Goal: Information Seeking & Learning: Understand process/instructions

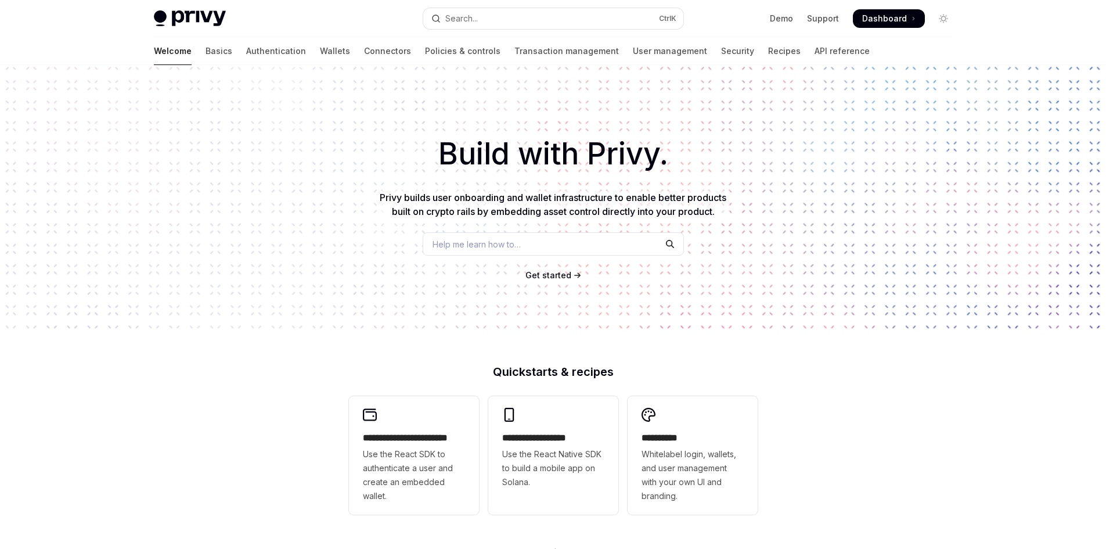
click at [549, 272] on span "Get started" at bounding box center [548, 275] width 46 height 10
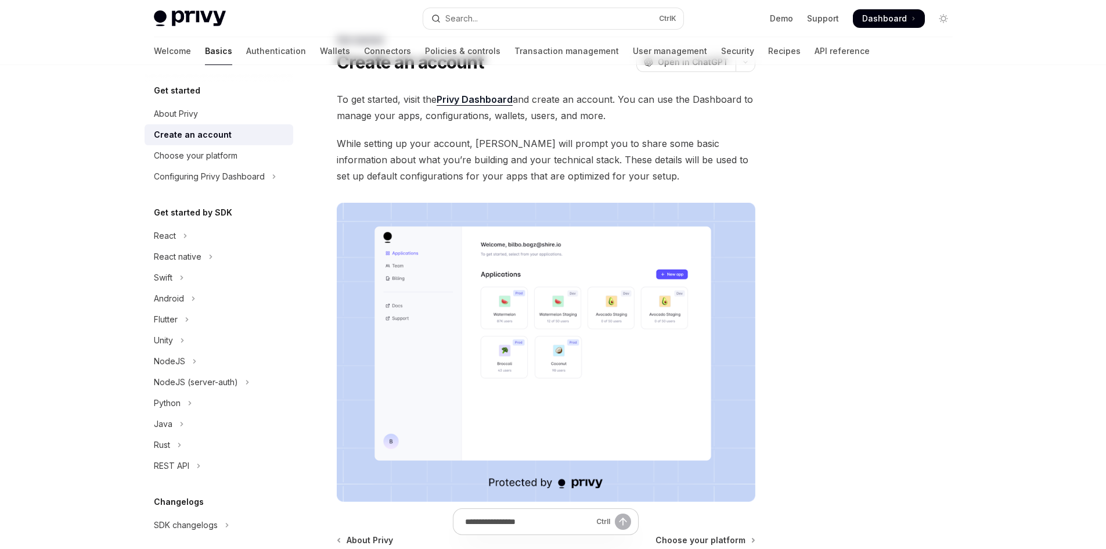
scroll to position [196, 0]
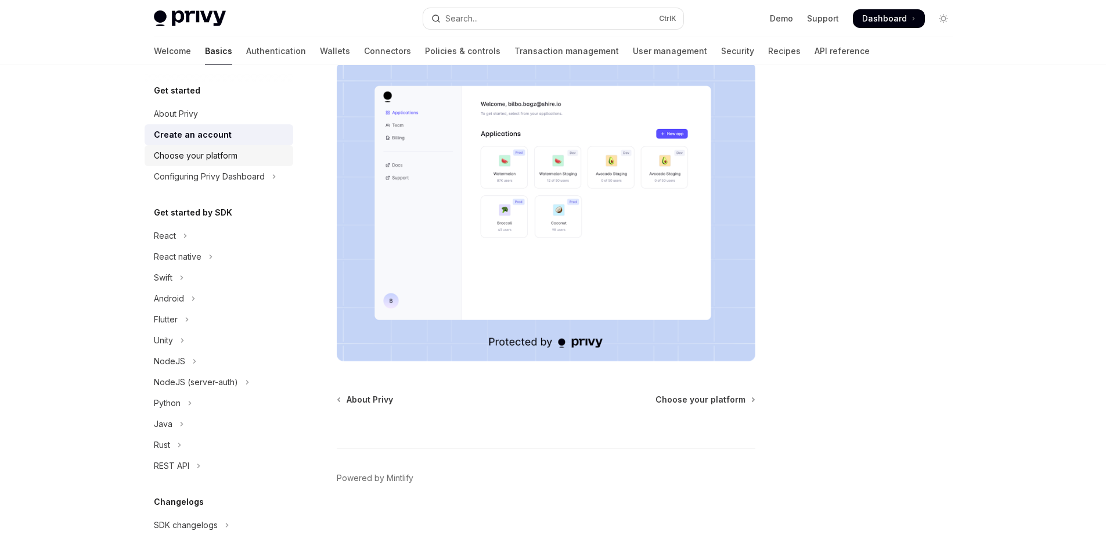
click at [214, 157] on div "Choose your platform" at bounding box center [196, 156] width 84 height 14
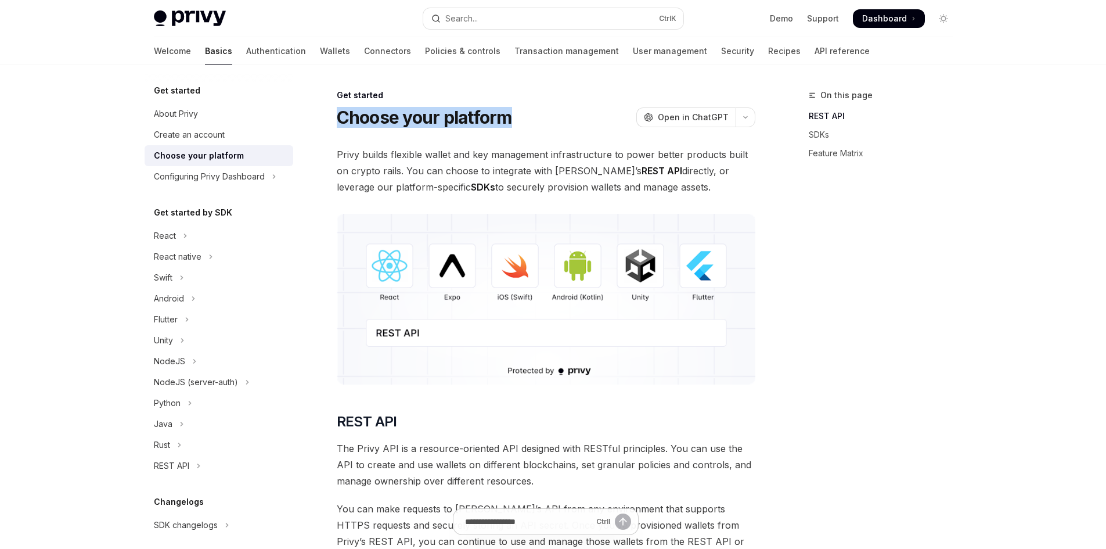
drag, startPoint x: 317, startPoint y: 116, endPoint x: 536, endPoint y: 116, distance: 219.4
click at [536, 116] on div "Choose your platform OpenAI Open in ChatGPT" at bounding box center [546, 117] width 419 height 21
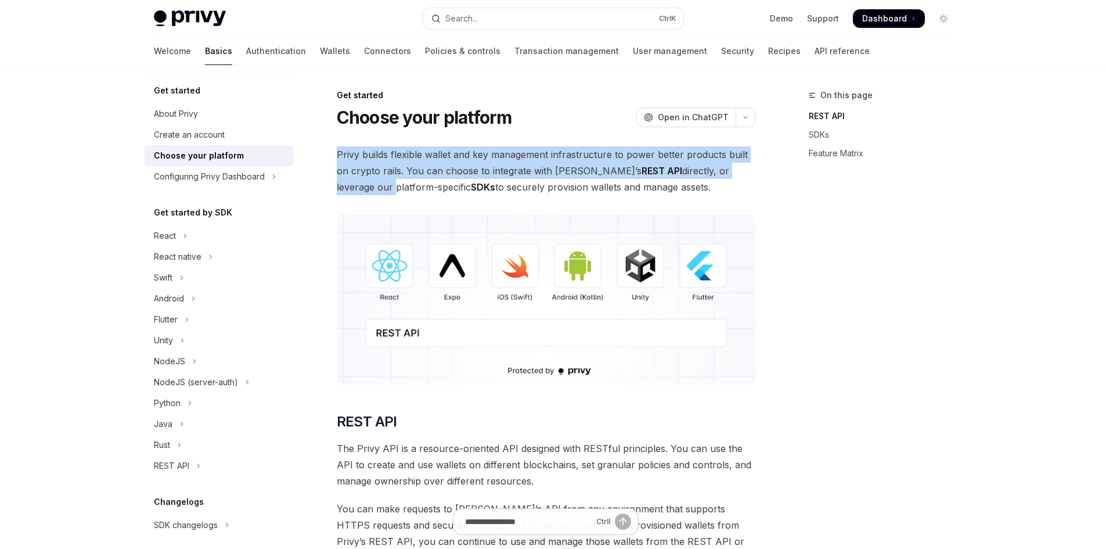
drag, startPoint x: 335, startPoint y: 149, endPoint x: 738, endPoint y: 164, distance: 403.1
click at [738, 164] on span "Privy builds flexible wallet and key management infrastructure to power better …" at bounding box center [546, 170] width 419 height 49
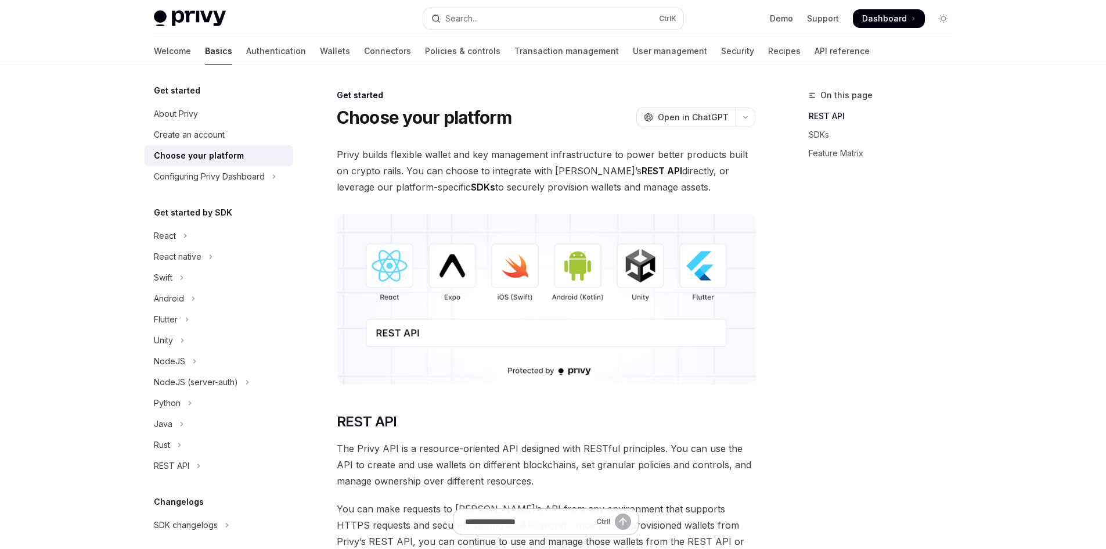
drag, startPoint x: 403, startPoint y: 165, endPoint x: 677, endPoint y: 182, distance: 274.5
click at [677, 182] on span "Privy builds flexible wallet and key management infrastructure to power better …" at bounding box center [546, 170] width 419 height 49
click at [712, 186] on span "Privy builds flexible wallet and key management infrastructure to power better …" at bounding box center [546, 170] width 419 height 49
drag, startPoint x: 688, startPoint y: 187, endPoint x: 473, endPoint y: 165, distance: 216.4
click at [473, 165] on span "Privy builds flexible wallet and key management infrastructure to power better …" at bounding box center [546, 170] width 419 height 49
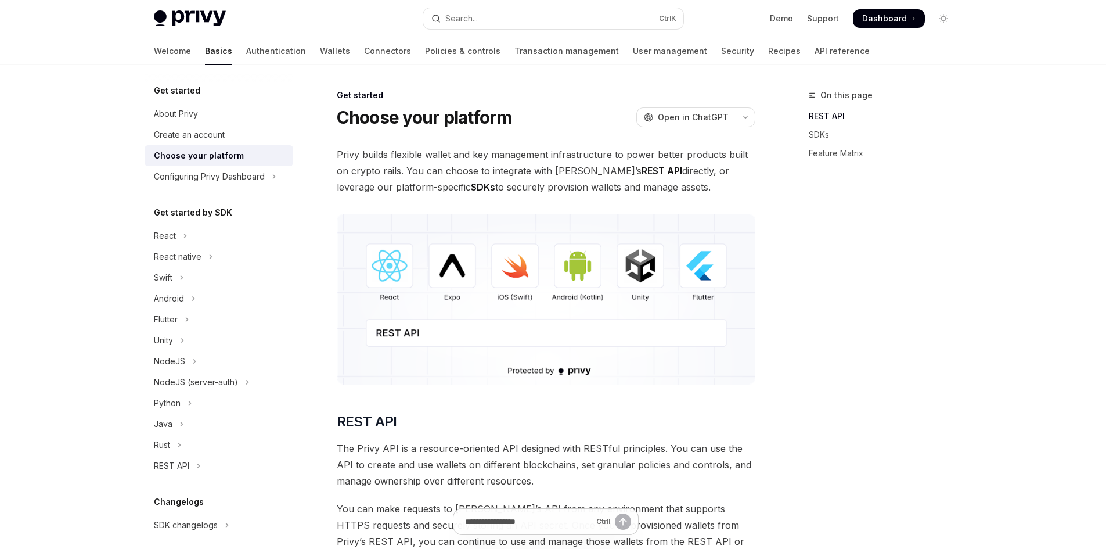
click at [480, 165] on span "Privy builds flexible wallet and key management infrastructure to power better …" at bounding box center [546, 170] width 419 height 49
drag, startPoint x: 496, startPoint y: 187, endPoint x: 667, endPoint y: 190, distance: 170.7
click at [667, 190] on span "Privy builds flexible wallet and key management infrastructure to power better …" at bounding box center [546, 170] width 419 height 49
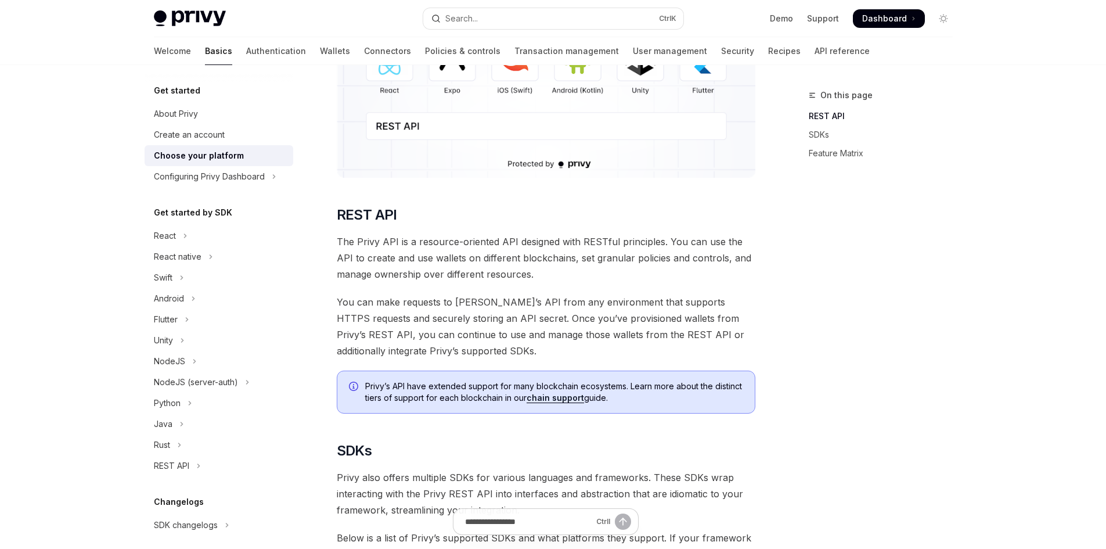
scroll to position [232, 0]
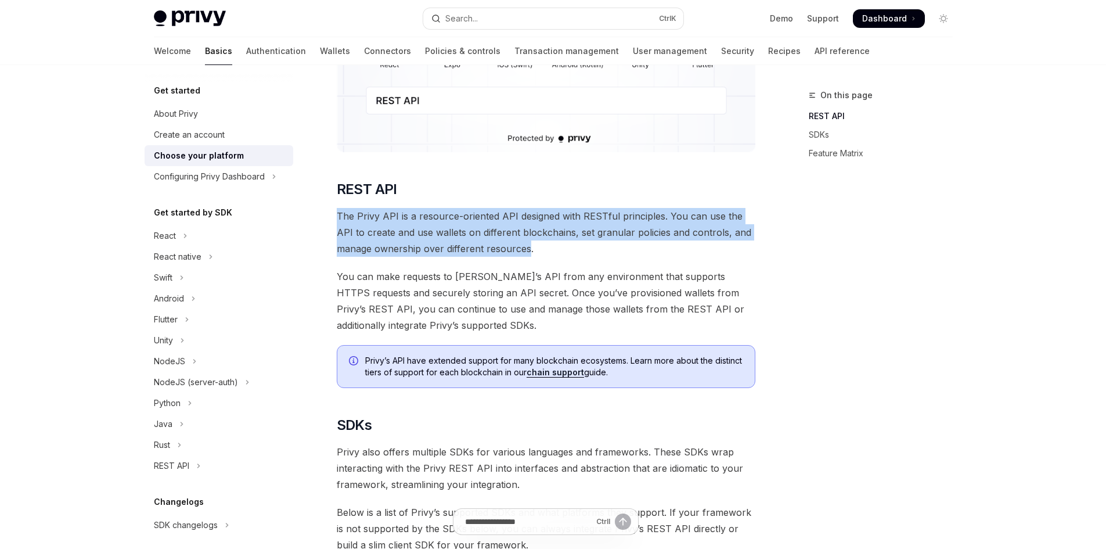
drag, startPoint x: 337, startPoint y: 216, endPoint x: 528, endPoint y: 254, distance: 195.3
click at [528, 254] on span "The Privy API is a resource-oriented API designed with RESTful principles. You …" at bounding box center [546, 232] width 419 height 49
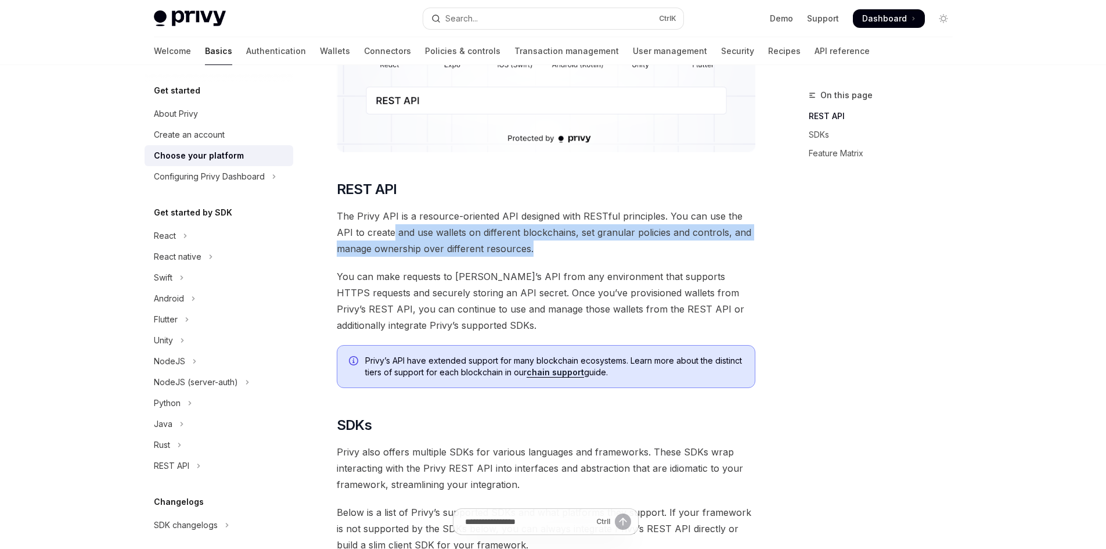
drag, startPoint x: 375, startPoint y: 230, endPoint x: 552, endPoint y: 246, distance: 177.8
click at [552, 246] on span "The Privy API is a resource-oriented API designed with RESTful principles. You …" at bounding box center [546, 232] width 419 height 49
click at [612, 252] on span "The Privy API is a resource-oriented API designed with RESTful principles. You …" at bounding box center [546, 232] width 419 height 49
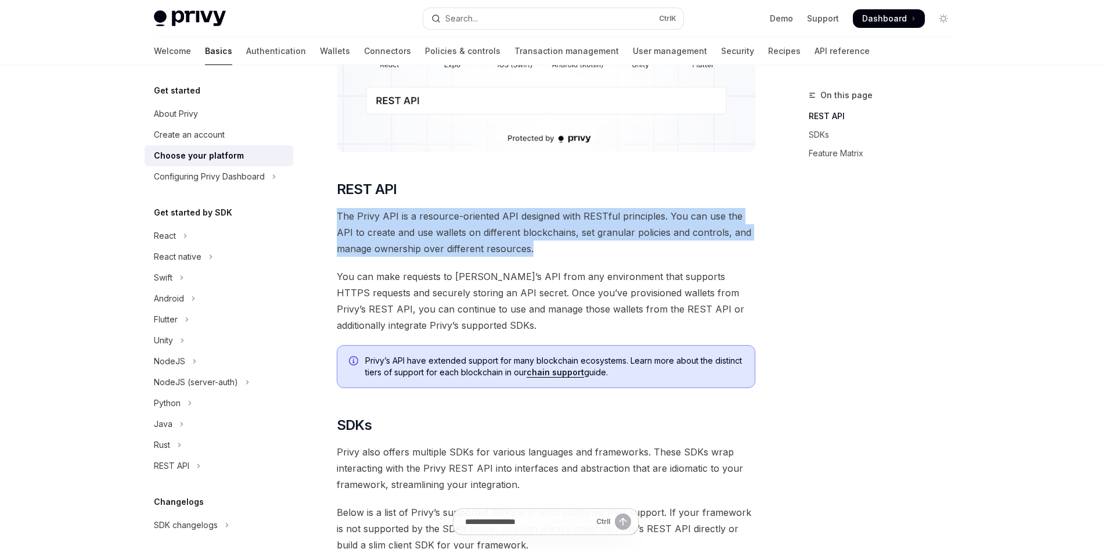
drag, startPoint x: 600, startPoint y: 252, endPoint x: 331, endPoint y: 209, distance: 272.2
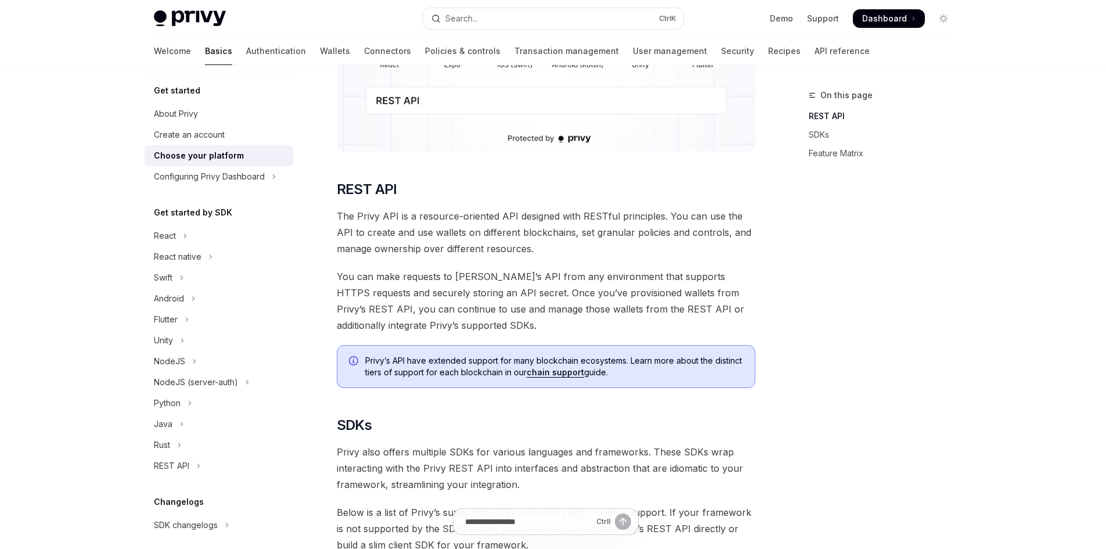
scroll to position [309, 0]
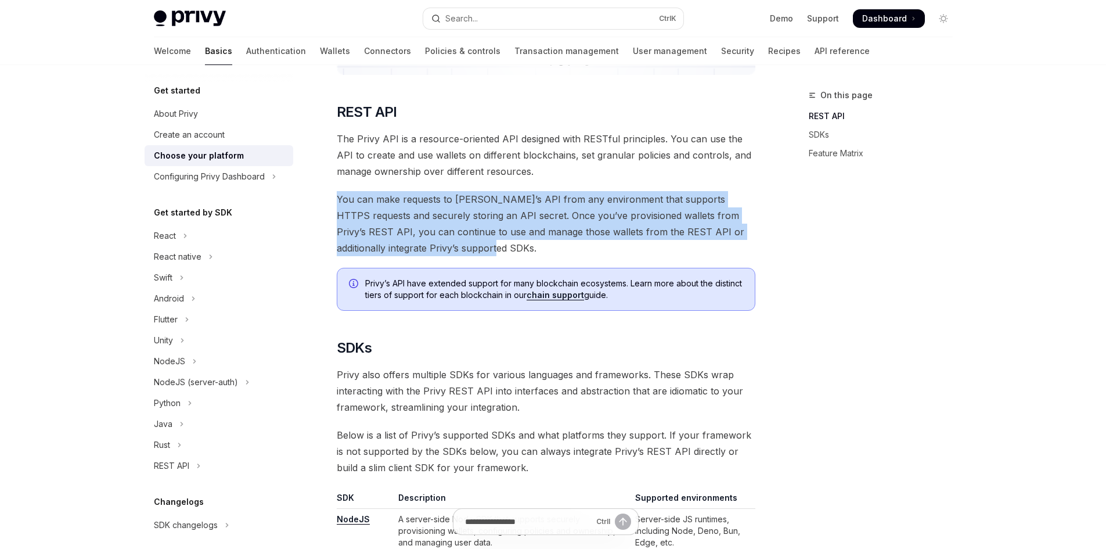
drag, startPoint x: 323, startPoint y: 195, endPoint x: 728, endPoint y: 251, distance: 409.0
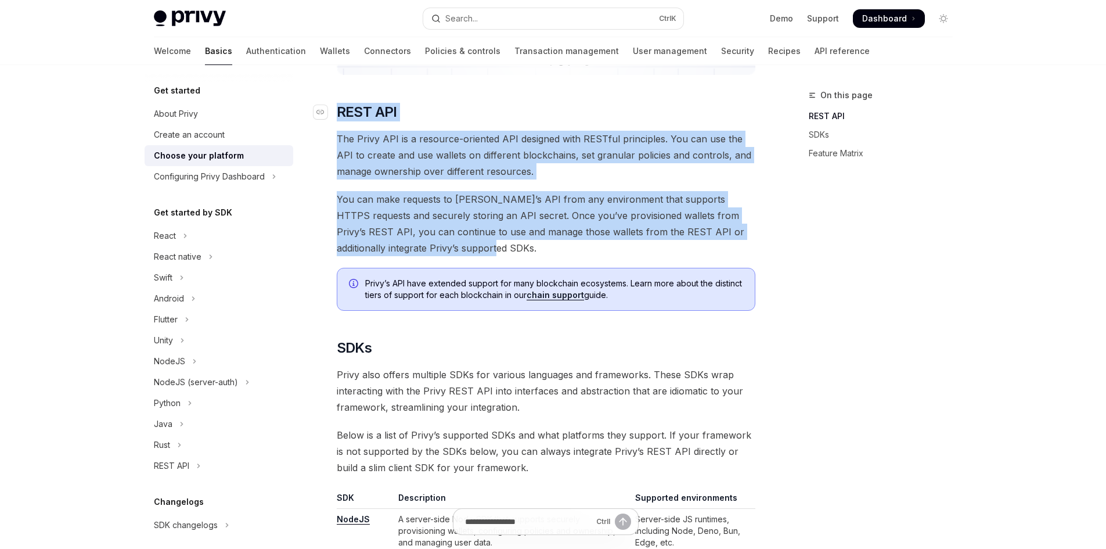
drag, startPoint x: 438, startPoint y: 249, endPoint x: 329, endPoint y: 110, distance: 176.1
click at [475, 255] on span "You can make requests to Privy’s API from any environment that supports HTTPS r…" at bounding box center [546, 223] width 419 height 65
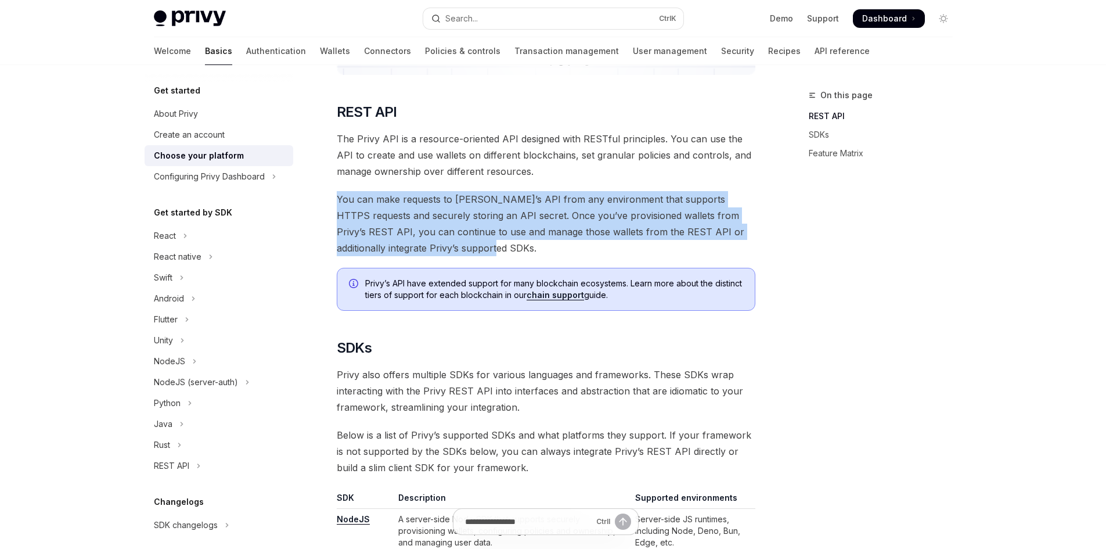
drag, startPoint x: 417, startPoint y: 245, endPoint x: 339, endPoint y: 182, distance: 100.4
drag, startPoint x: 339, startPoint y: 182, endPoint x: 430, endPoint y: 253, distance: 115.4
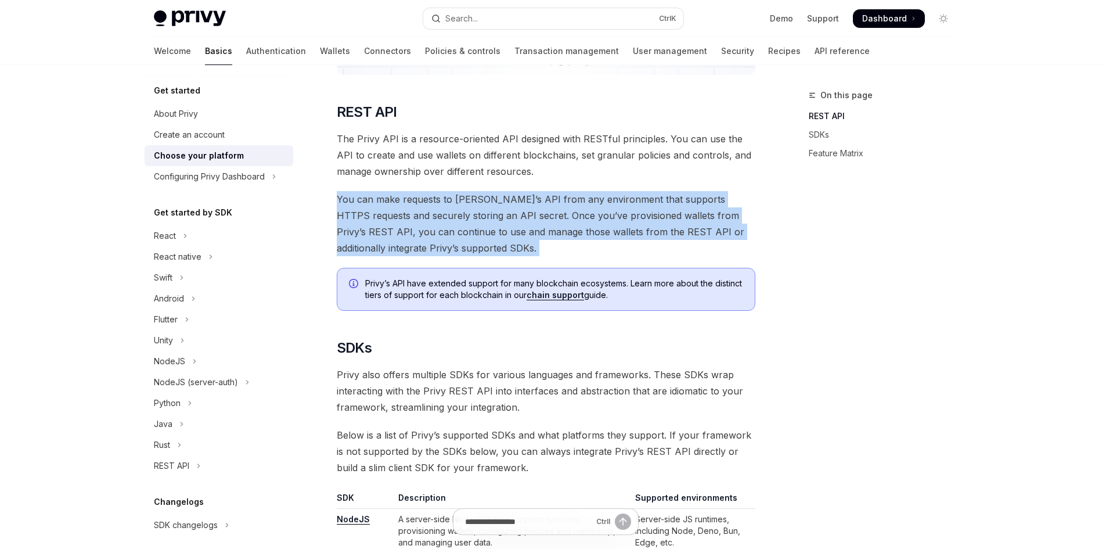
click at [429, 253] on span "You can make requests to Privy’s API from any environment that supports HTTPS r…" at bounding box center [546, 223] width 419 height 65
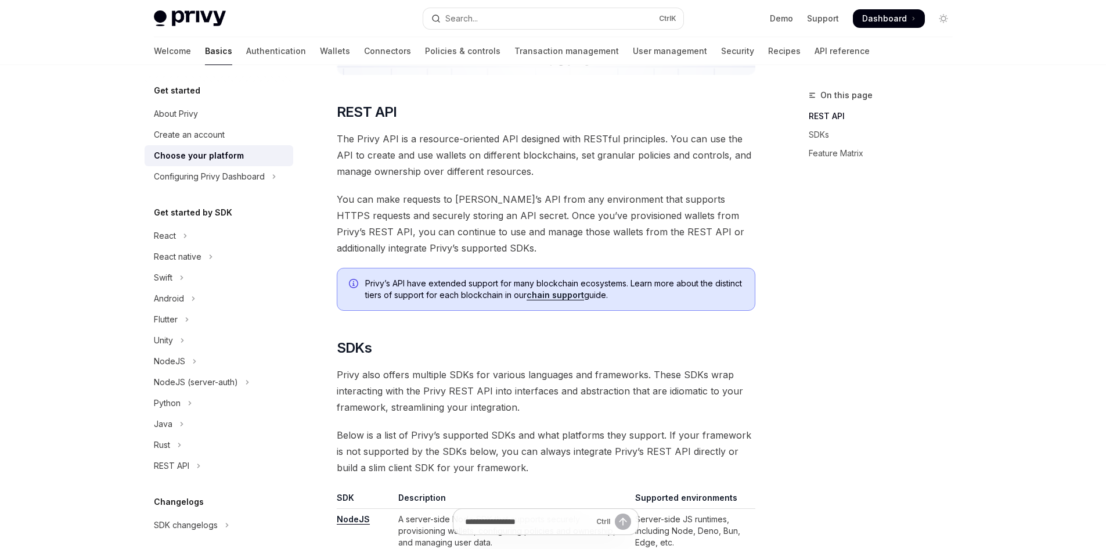
drag, startPoint x: 352, startPoint y: 284, endPoint x: 643, endPoint y: 304, distance: 291.4
click at [643, 304] on div "Privy’s API have extended support for many blockchain ecosystems. Learn more ab…" at bounding box center [546, 289] width 419 height 43
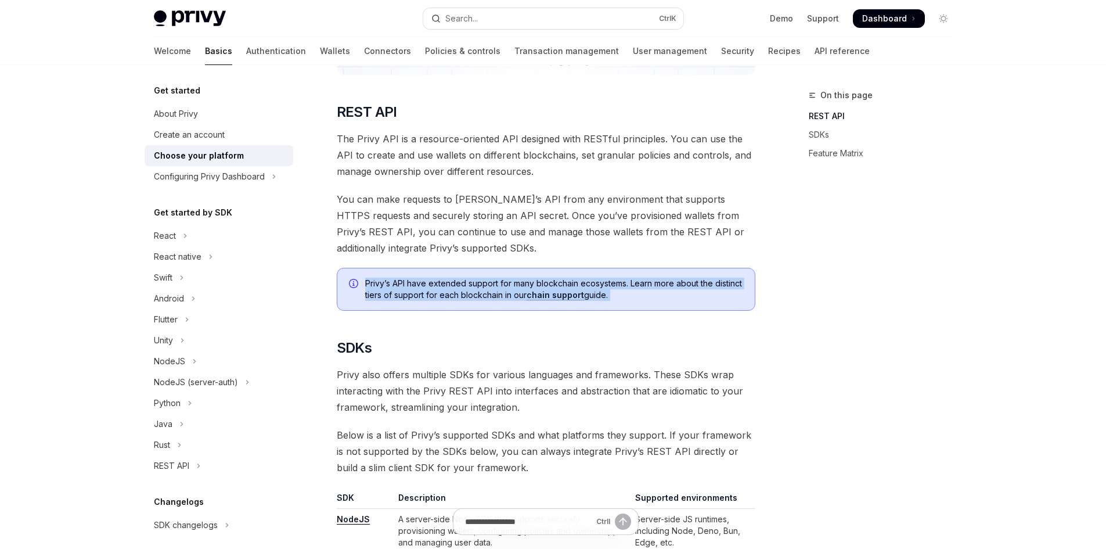
drag, startPoint x: 643, startPoint y: 304, endPoint x: 362, endPoint y: 288, distance: 280.8
click at [362, 288] on div "Privy’s API have extended support for many blockchain ecosystems. Learn more ab…" at bounding box center [546, 289] width 419 height 43
click at [637, 298] on span "Privy’s API have extended support for many blockchain ecosystems. Learn more ab…" at bounding box center [554, 288] width 378 height 23
drag, startPoint x: 423, startPoint y: 282, endPoint x: 759, endPoint y: 281, distance: 336.7
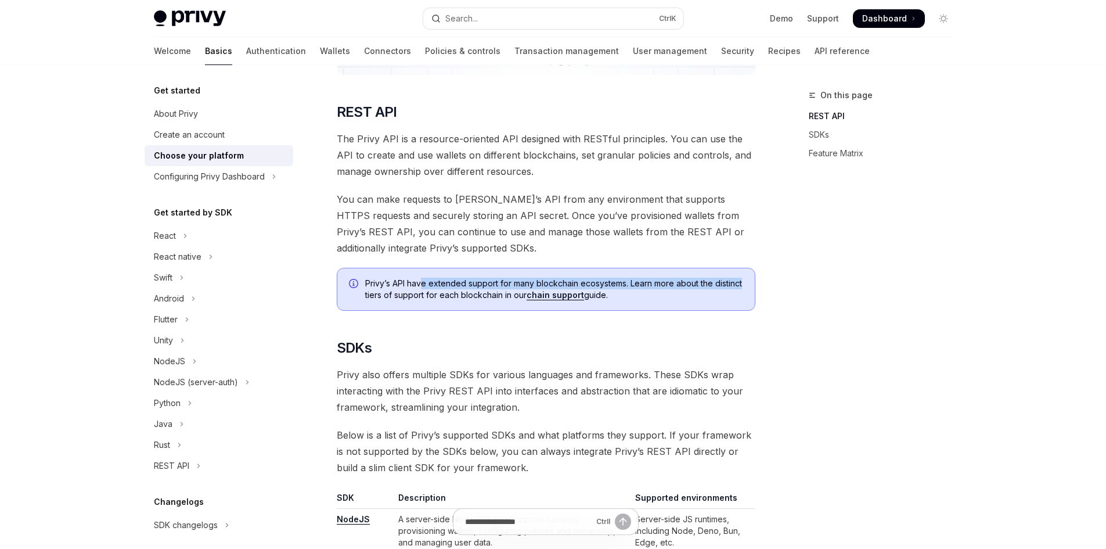
drag, startPoint x: 356, startPoint y: 292, endPoint x: 617, endPoint y: 298, distance: 260.7
click at [617, 298] on div "Privy’s API have extended support for many blockchain ecosystems. Learn more ab…" at bounding box center [546, 289] width 419 height 43
click at [618, 298] on span "Privy’s API have extended support for many blockchain ecosystems. Learn more ab…" at bounding box center [554, 288] width 378 height 23
click at [619, 298] on span "Privy’s API have extended support for many blockchain ecosystems. Learn more ab…" at bounding box center [554, 288] width 378 height 23
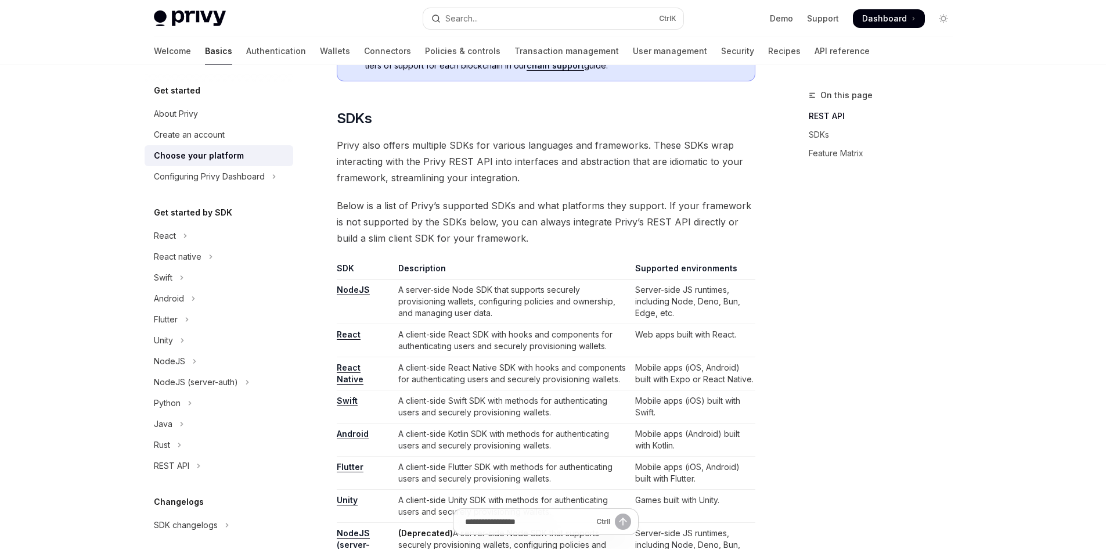
scroll to position [542, 0]
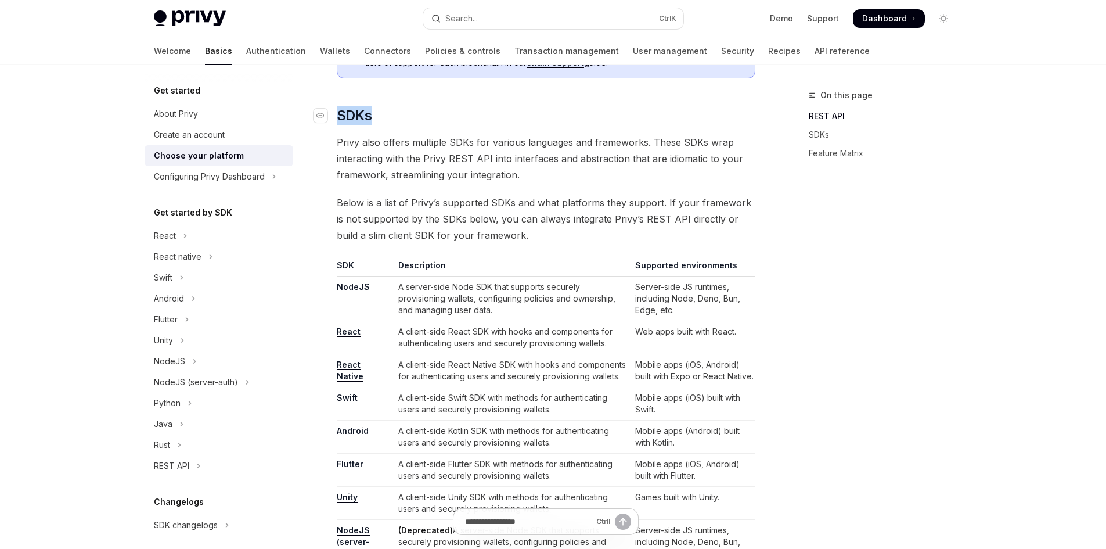
drag, startPoint x: 395, startPoint y: 108, endPoint x: 334, endPoint y: 108, distance: 60.9
click at [337, 108] on h2 "​ SDKs" at bounding box center [546, 115] width 419 height 19
click at [450, 109] on h2 "​ SDKs" at bounding box center [546, 115] width 419 height 19
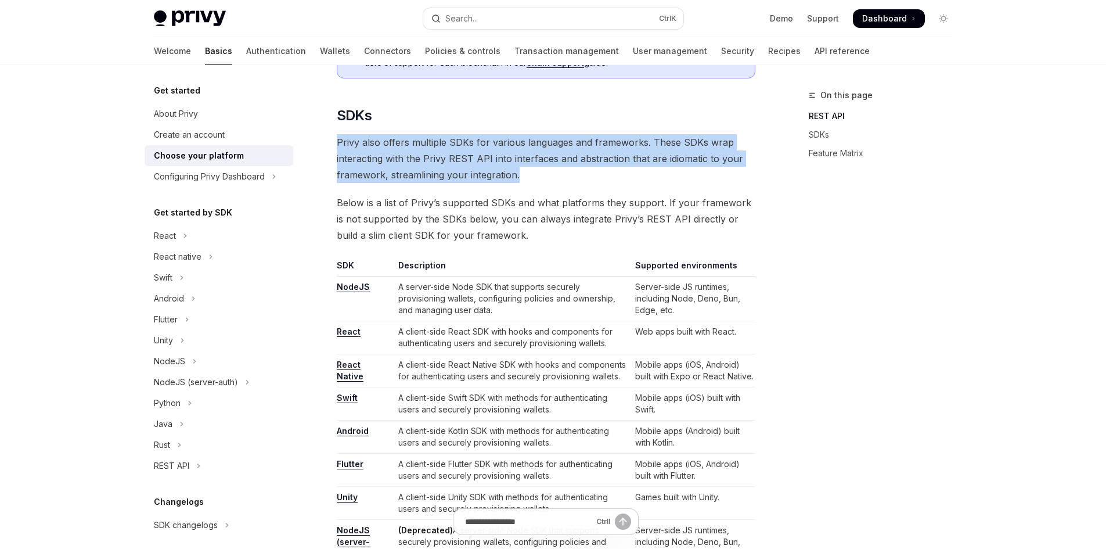
drag, startPoint x: 330, startPoint y: 144, endPoint x: 713, endPoint y: 176, distance: 383.9
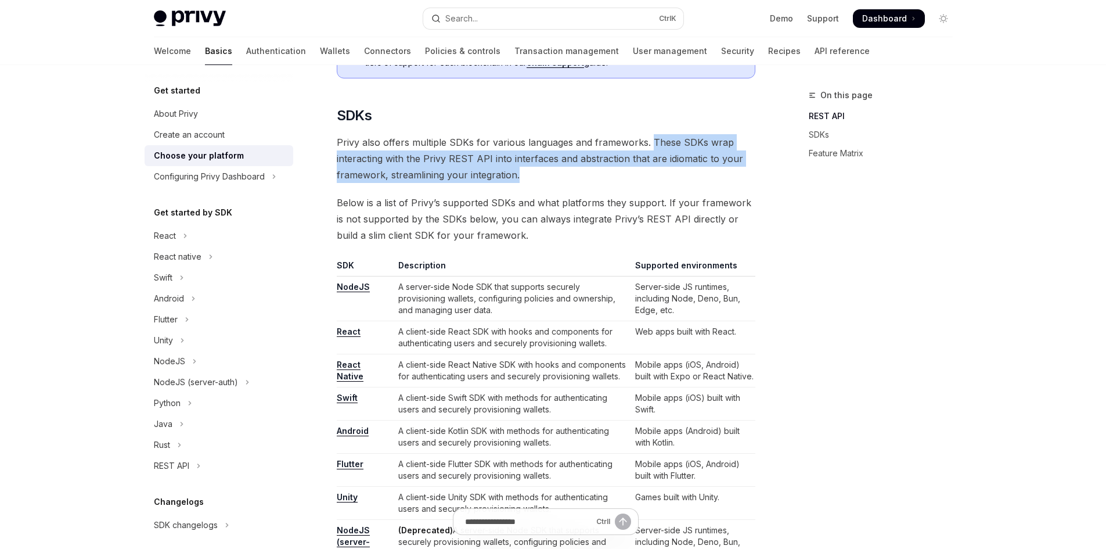
drag, startPoint x: 647, startPoint y: 143, endPoint x: 687, endPoint y: 174, distance: 50.2
click at [687, 174] on span "Privy also offers multiple SDKs for various languages and frameworks. These SDK…" at bounding box center [546, 158] width 419 height 49
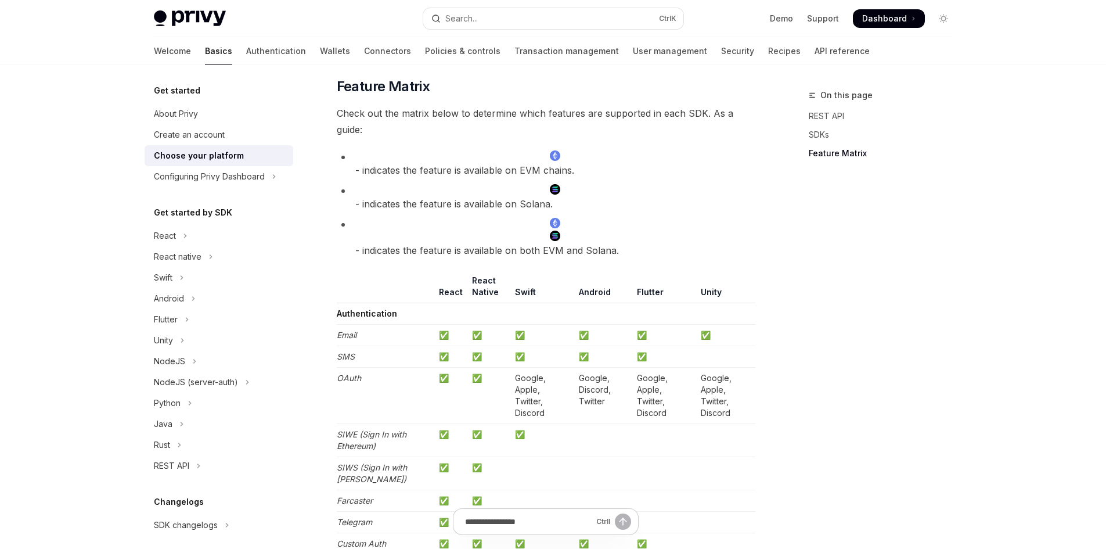
scroll to position [1084, 0]
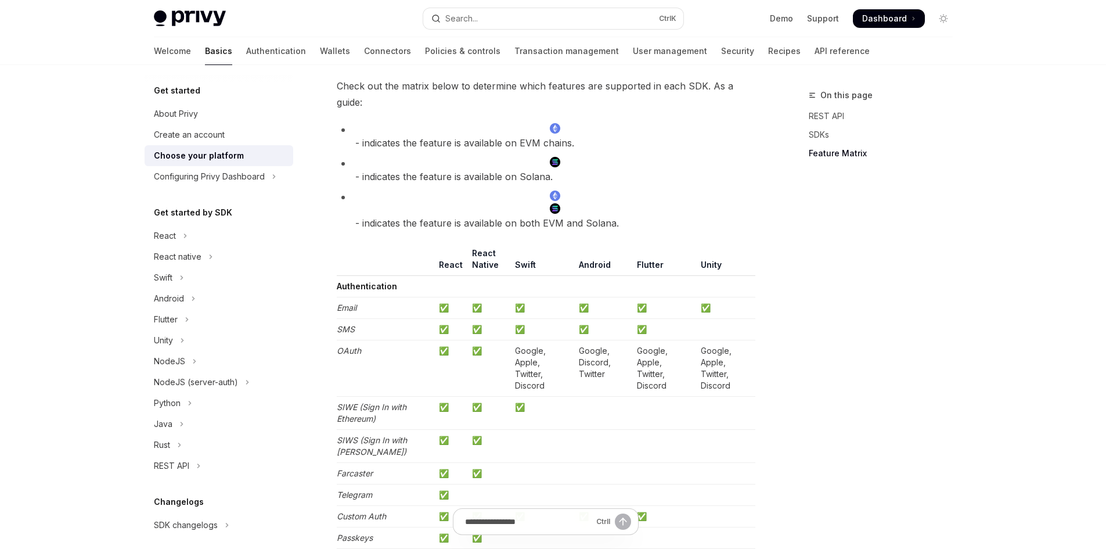
drag, startPoint x: 355, startPoint y: 140, endPoint x: 594, endPoint y: 149, distance: 239.3
click at [594, 149] on li "- indicates the feature is available on EVM chains." at bounding box center [546, 136] width 419 height 29
click at [597, 154] on ul "- indicates the feature is available on EVM chains. - indicates the feature is …" at bounding box center [546, 176] width 419 height 109
drag, startPoint x: 359, startPoint y: 228, endPoint x: 644, endPoint y: 228, distance: 284.4
click at [644, 228] on li "- indicates the feature is available on both EVM and Solana." at bounding box center [546, 210] width 419 height 42
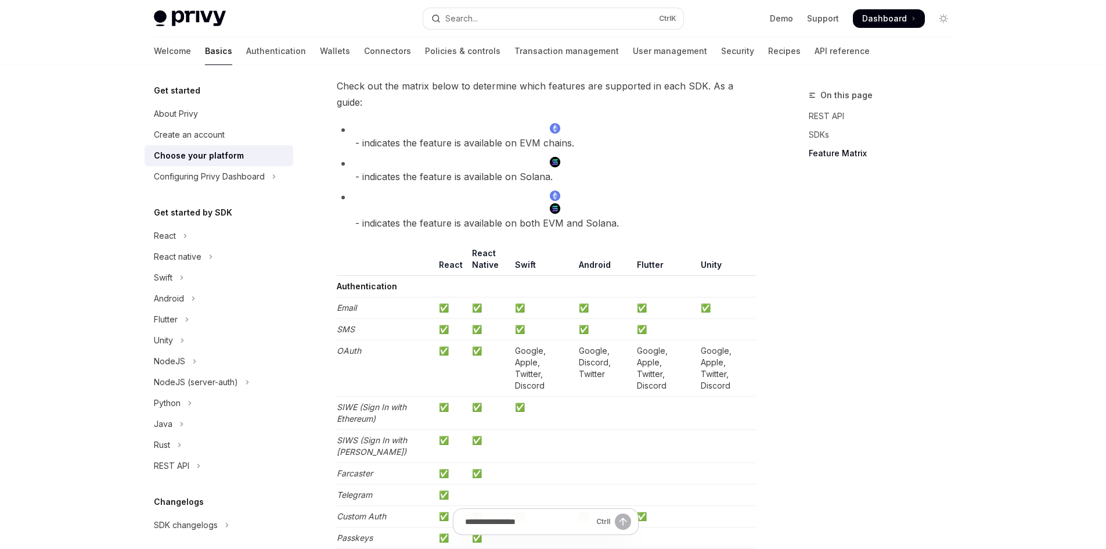
click at [644, 228] on li "- indicates the feature is available on both EVM and Solana." at bounding box center [546, 210] width 419 height 42
drag, startPoint x: 403, startPoint y: 314, endPoint x: 770, endPoint y: 380, distance: 373.2
click at [770, 380] on div "On this page REST API SDKs Feature Matrix Get started Choose your platform Open…" at bounding box center [553, 359] width 817 height 2757
click at [771, 380] on div "On this page REST API SDKs Feature Matrix Get started Choose your platform Open…" at bounding box center [553, 359] width 817 height 2757
drag, startPoint x: 436, startPoint y: 348, endPoint x: 452, endPoint y: 351, distance: 16.6
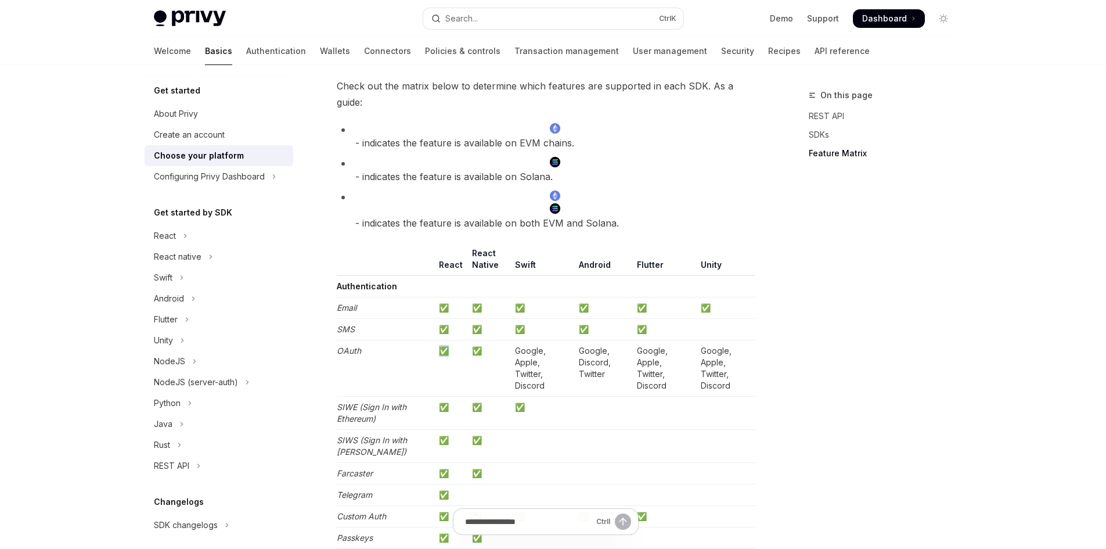
click at [452, 351] on td "✅" at bounding box center [450, 368] width 33 height 56
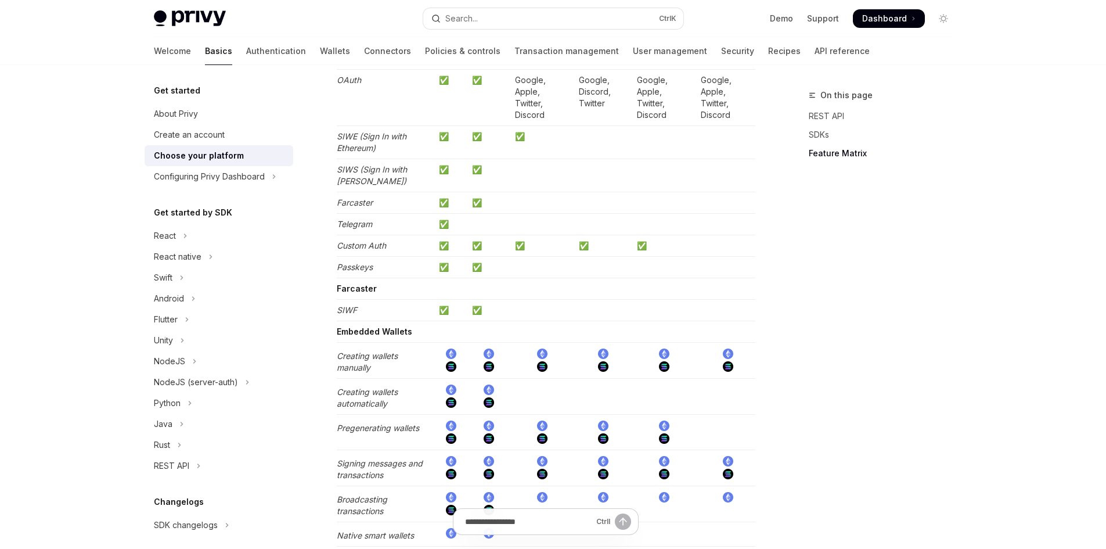
scroll to position [1393, 0]
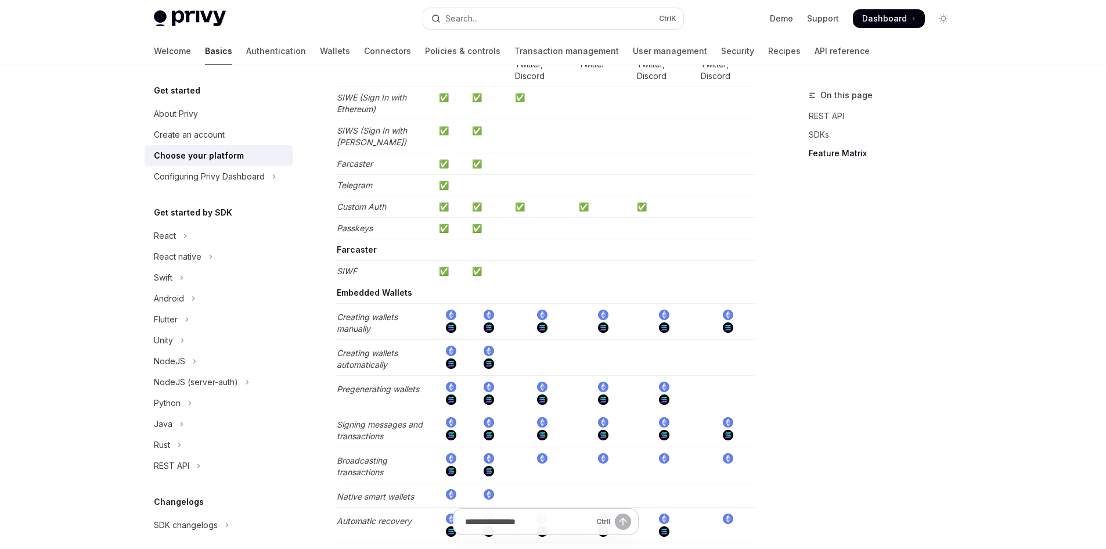
click at [558, 376] on td at bounding box center [542, 393] width 64 height 35
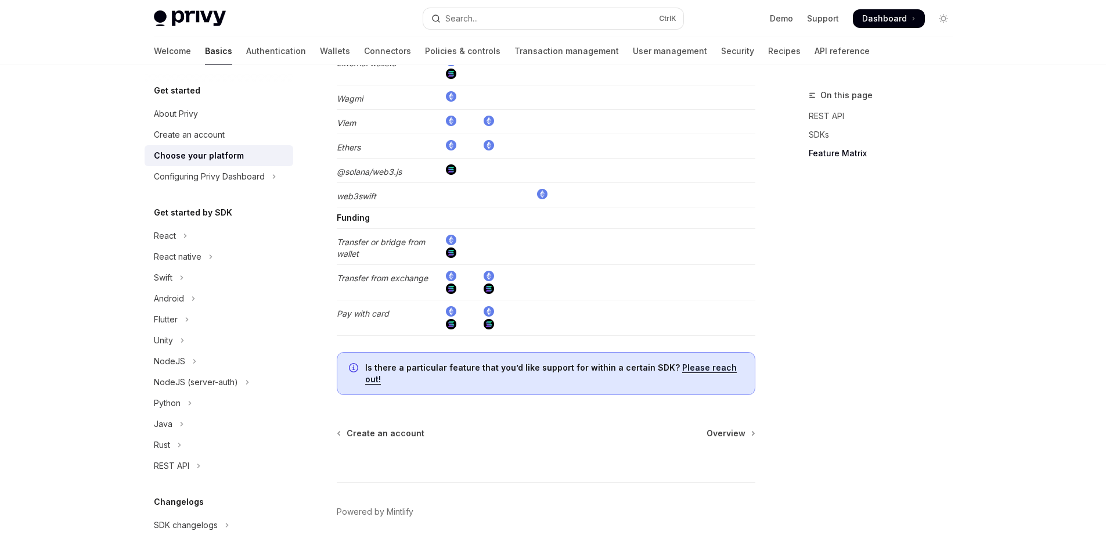
scroll to position [2252, 0]
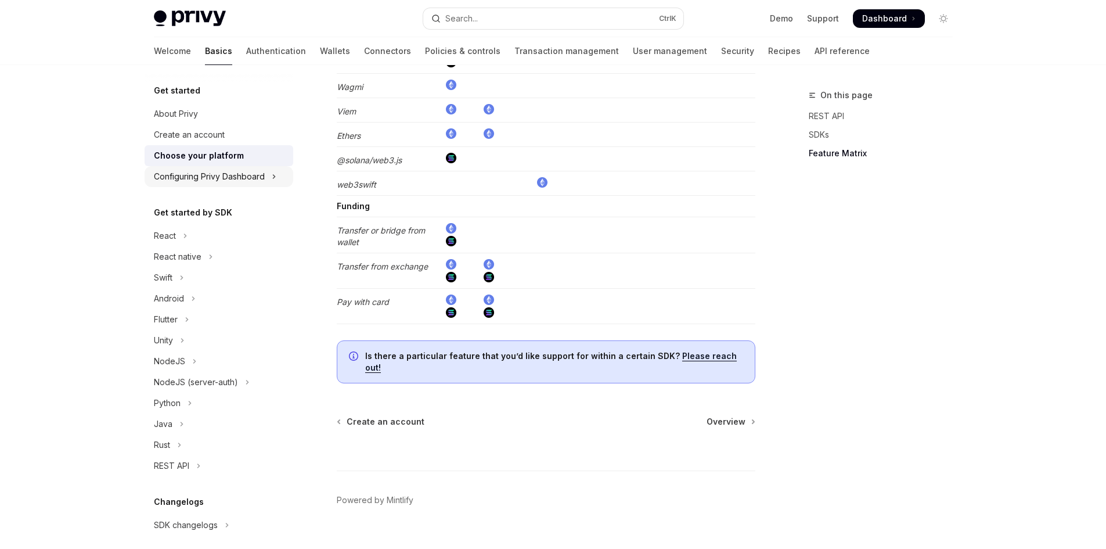
click at [252, 178] on div "Configuring Privy Dashboard" at bounding box center [209, 176] width 111 height 14
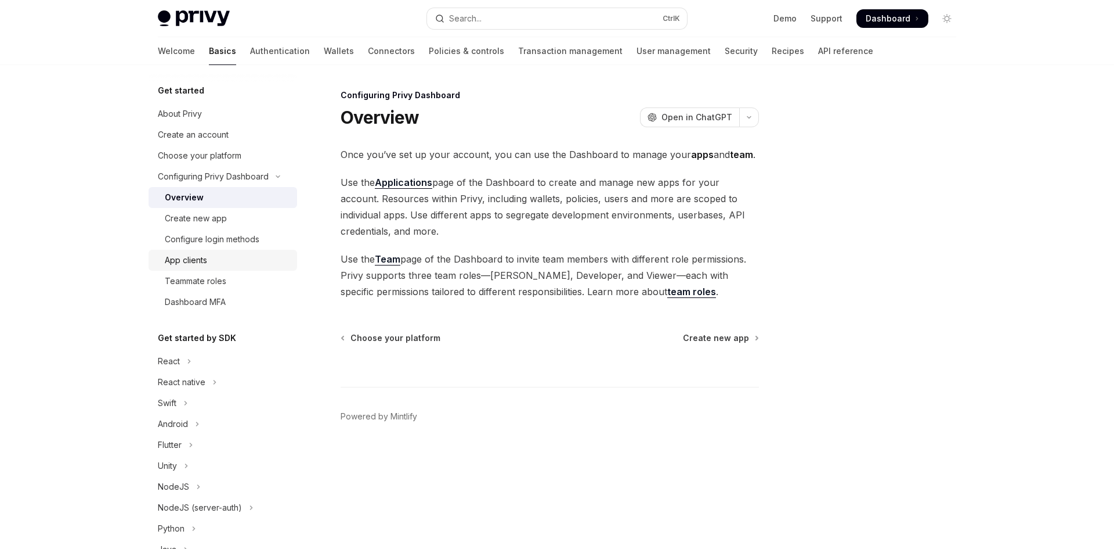
click at [204, 258] on div "App clients" at bounding box center [186, 260] width 42 height 14
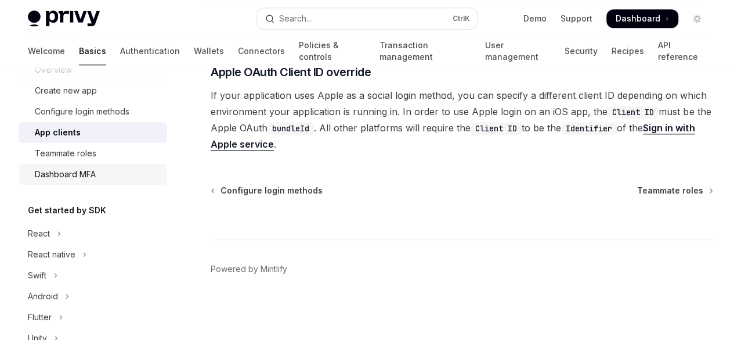
scroll to position [154, 0]
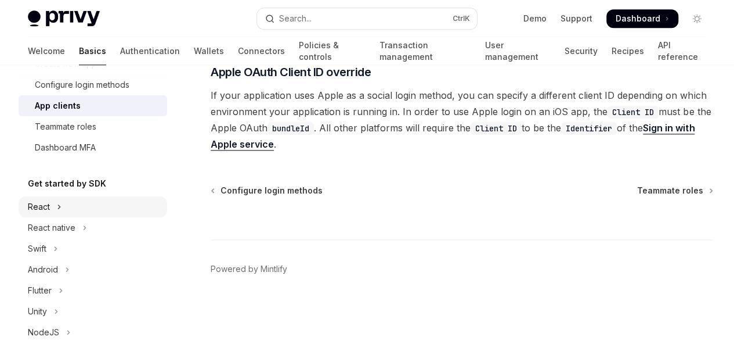
click at [48, 210] on div "React" at bounding box center [39, 207] width 22 height 14
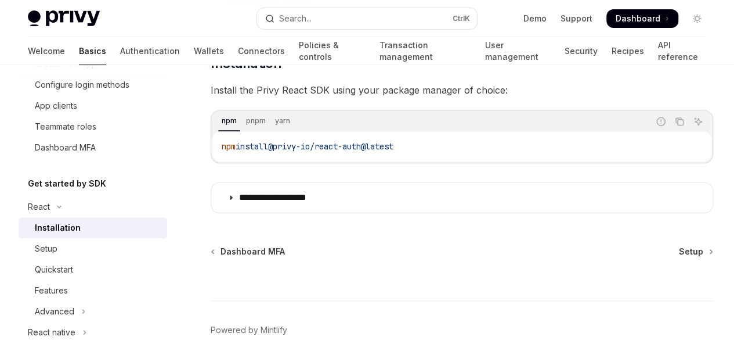
scroll to position [167, 0]
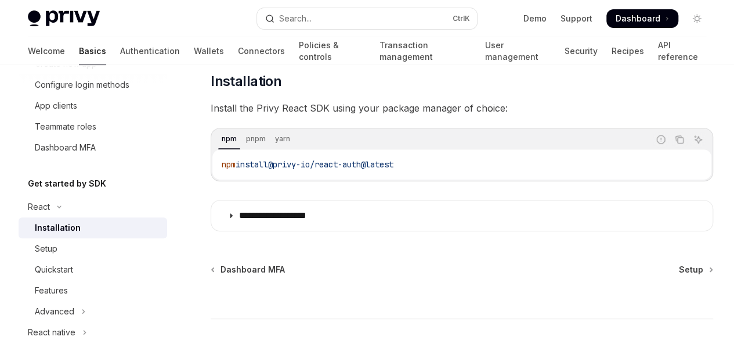
drag, startPoint x: 432, startPoint y: 164, endPoint x: 210, endPoint y: 176, distance: 222.6
click at [211, 176] on div "**********" at bounding box center [462, 105] width 503 height 252
click at [219, 178] on div "npm install @privy-io/react-auth@latest" at bounding box center [461, 164] width 499 height 30
click at [679, 273] on link "Setup" at bounding box center [695, 270] width 33 height 12
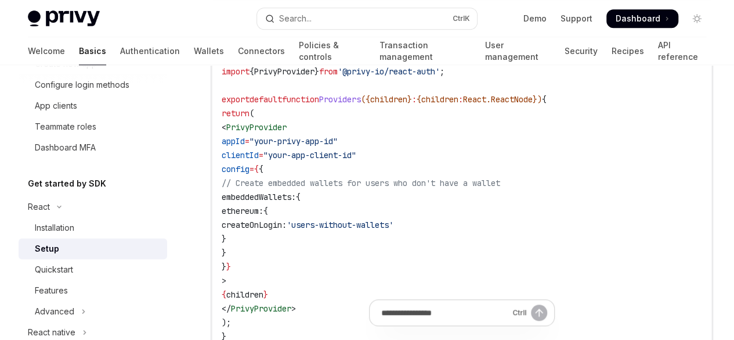
scroll to position [619, 0]
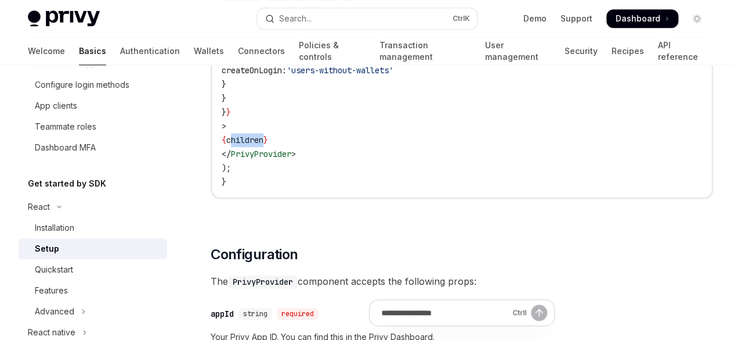
drag, startPoint x: 260, startPoint y: 190, endPoint x: 294, endPoint y: 188, distance: 34.3
click at [264, 145] on span "children" at bounding box center [244, 140] width 37 height 10
drag, startPoint x: 309, startPoint y: 190, endPoint x: 251, endPoint y: 190, distance: 58.0
click at [251, 189] on code "'use client' ; import { PrivyProvider } from '@privy-io/react-auth' ; export de…" at bounding box center [462, 35] width 481 height 306
click at [376, 189] on code "'use client' ; import { PrivyProvider } from '@privy-io/react-auth' ; export de…" at bounding box center [462, 35] width 481 height 306
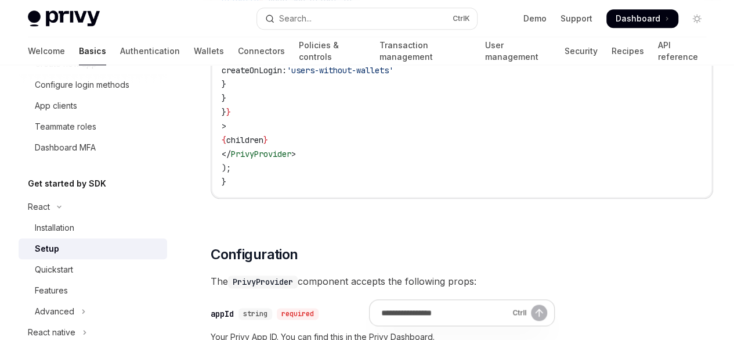
drag, startPoint x: 240, startPoint y: 214, endPoint x: 345, endPoint y: 217, distance: 105.1
click at [345, 189] on code "'use client' ; import { PrivyProvider } from '@privy-io/react-auth' ; export de…" at bounding box center [462, 35] width 481 height 306
drag, startPoint x: 345, startPoint y: 217, endPoint x: 213, endPoint y: 194, distance: 134.2
click at [212, 195] on div "'use client' ; import { PrivyProvider } from '@privy-io/react-auth' ; export de…" at bounding box center [461, 35] width 499 height 323
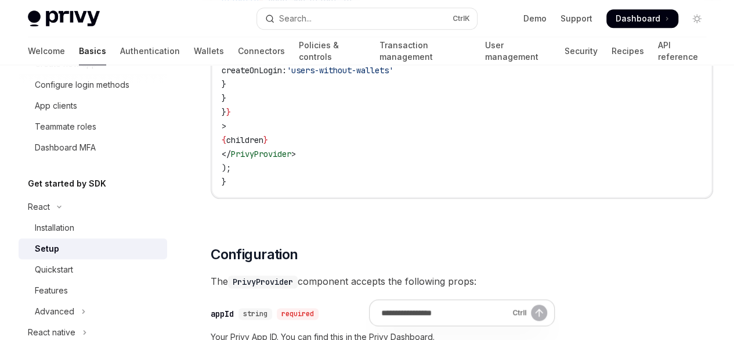
click at [383, 150] on code "'use client' ; import { PrivyProvider } from '@privy-io/react-auth' ; export de…" at bounding box center [462, 35] width 481 height 306
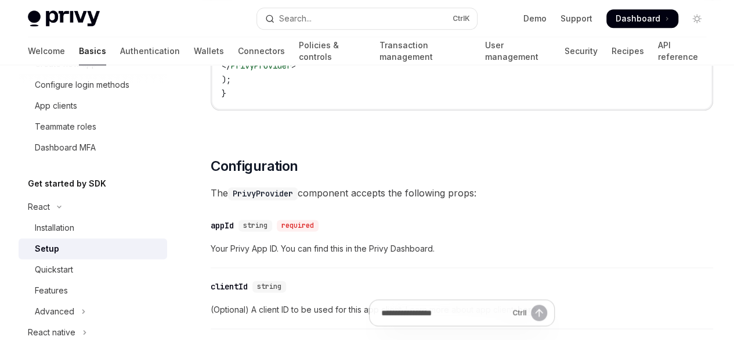
scroll to position [851, 0]
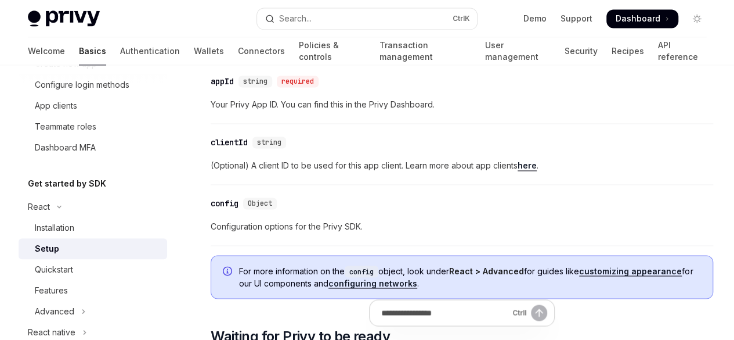
drag, startPoint x: 331, startPoint y: 85, endPoint x: 215, endPoint y: 85, distance: 116.1
click at [215, 31] on h2 "​ Configuration" at bounding box center [462, 22] width 503 height 19
click at [403, 111] on span "Your Privy App ID. You can find this in the Privy Dashboard." at bounding box center [462, 105] width 503 height 14
drag, startPoint x: 282, startPoint y: 142, endPoint x: 334, endPoint y: 126, distance: 54.5
click at [334, 126] on div "​ Prerequisites Before you begin, make sure you have set up your Privy app and …" at bounding box center [462, 129] width 503 height 1668
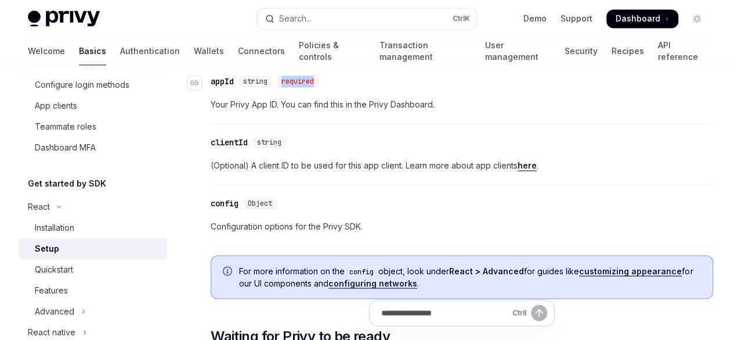
click at [432, 88] on div "​ appId string required" at bounding box center [456, 81] width 491 height 14
click at [342, 120] on div "​ Prerequisites Before you begin, make sure you have set up your Privy app and …" at bounding box center [462, 129] width 503 height 1668
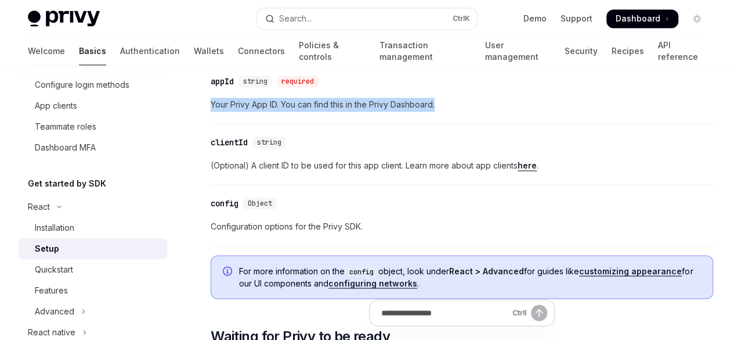
drag, startPoint x: 211, startPoint y: 157, endPoint x: 449, endPoint y: 161, distance: 238.0
click at [449, 111] on span "Your Privy App ID. You can find this in the Privy Dashboard." at bounding box center [462, 105] width 503 height 14
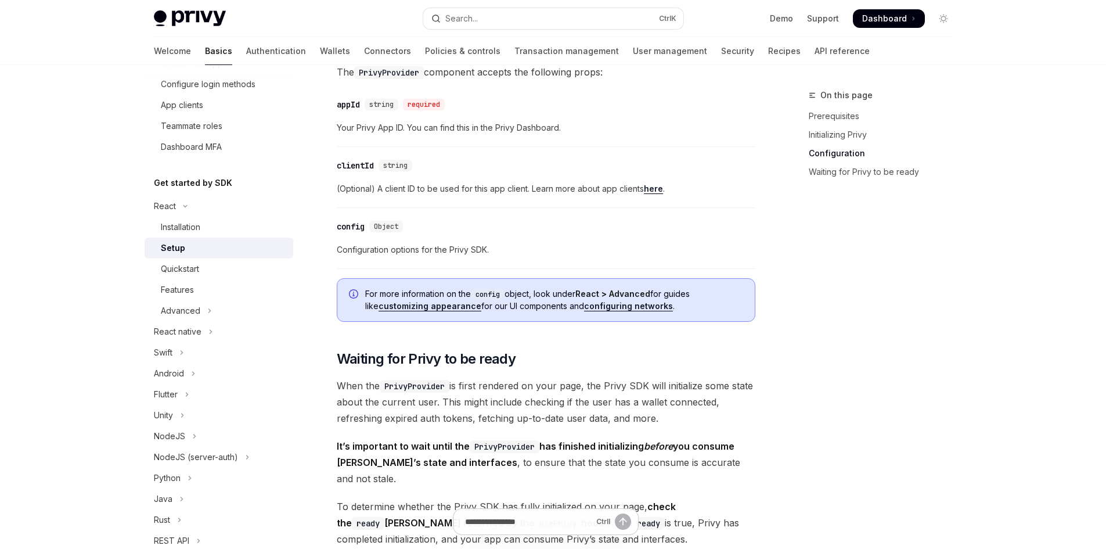
scroll to position [774, 0]
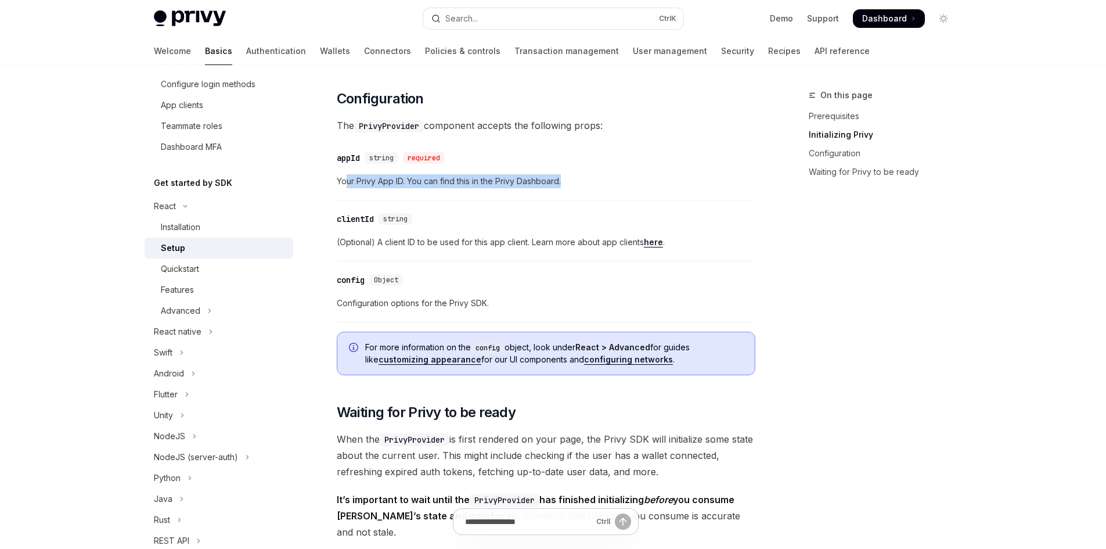
drag, startPoint x: 344, startPoint y: 182, endPoint x: 601, endPoint y: 168, distance: 256.9
click at [601, 168] on div "​ appId string required Your Privy App ID. You can find this in the Privy Dashb…" at bounding box center [546, 172] width 419 height 55
click at [602, 168] on div "​ appId string required Your Privy App ID. You can find this in the Privy Dashb…" at bounding box center [546, 172] width 419 height 55
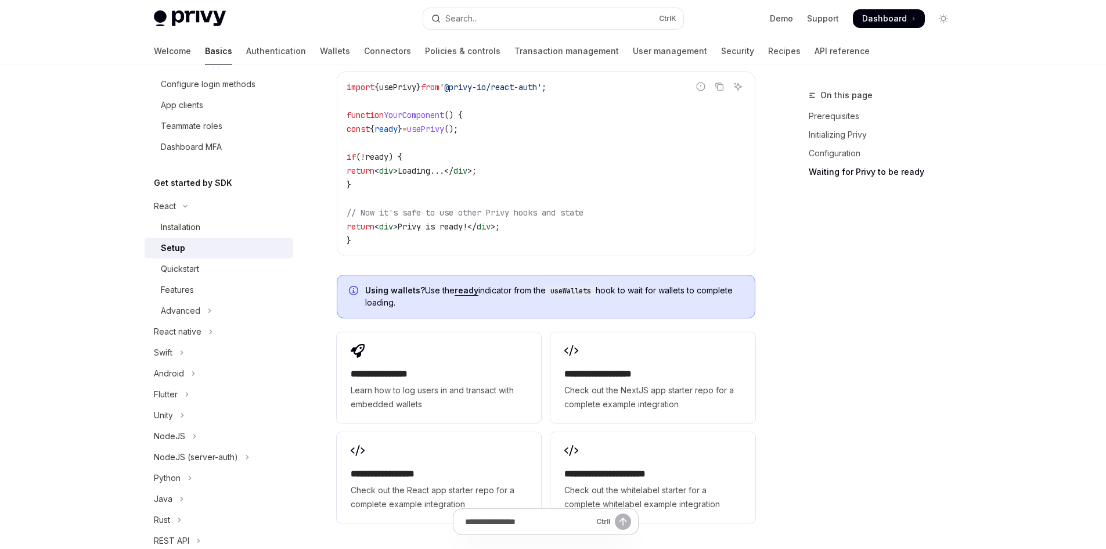
scroll to position [1316, 0]
click at [444, 122] on span "usePrivy" at bounding box center [425, 127] width 37 height 10
click at [449, 127] on code "import { usePrivy } from '@privy-io/react-auth' ; function YourComponent () { c…" at bounding box center [546, 162] width 399 height 167
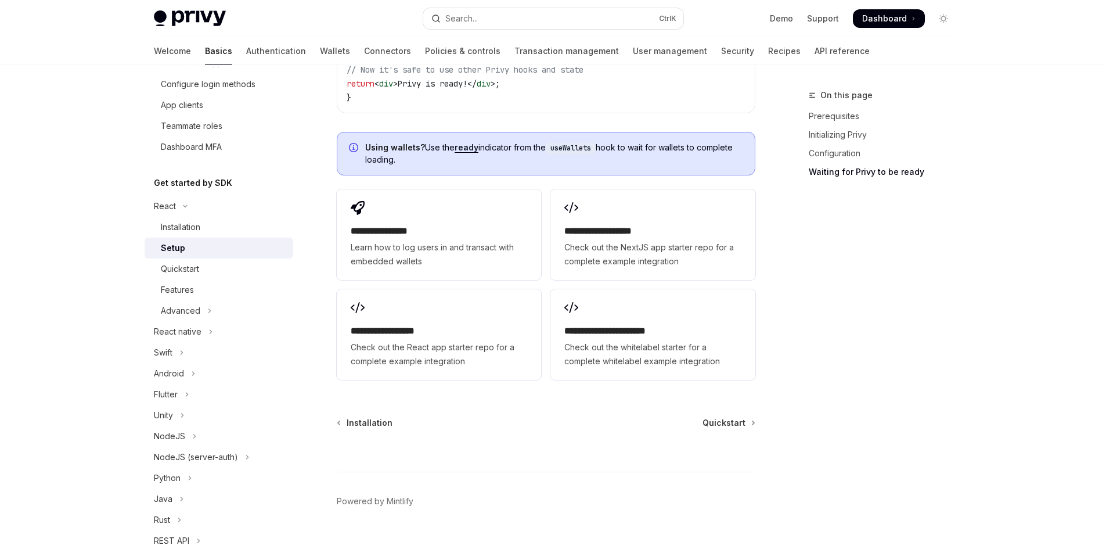
scroll to position [1464, 0]
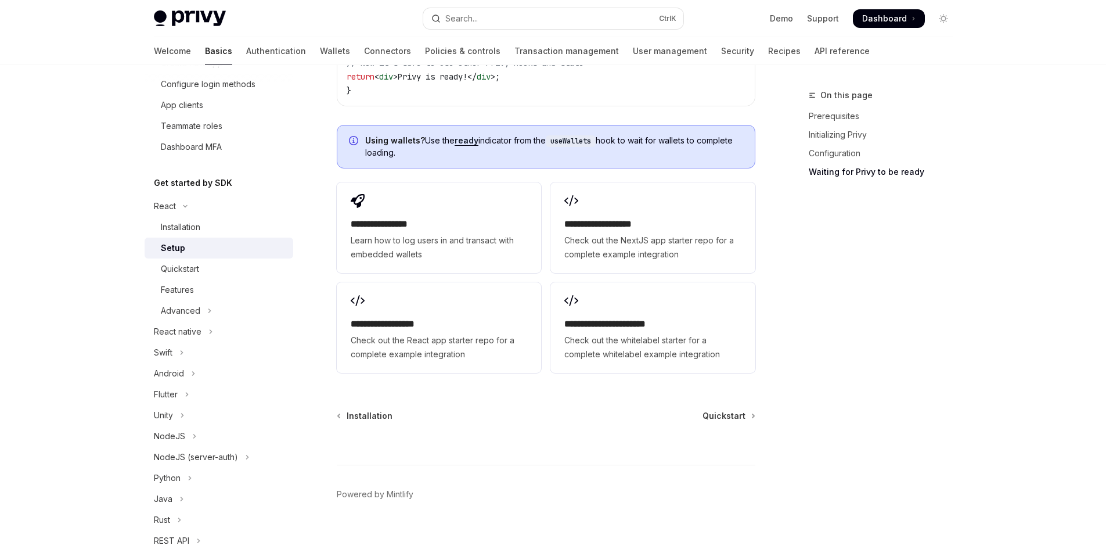
click at [726, 410] on span "Quickstart" at bounding box center [723, 416] width 43 height 12
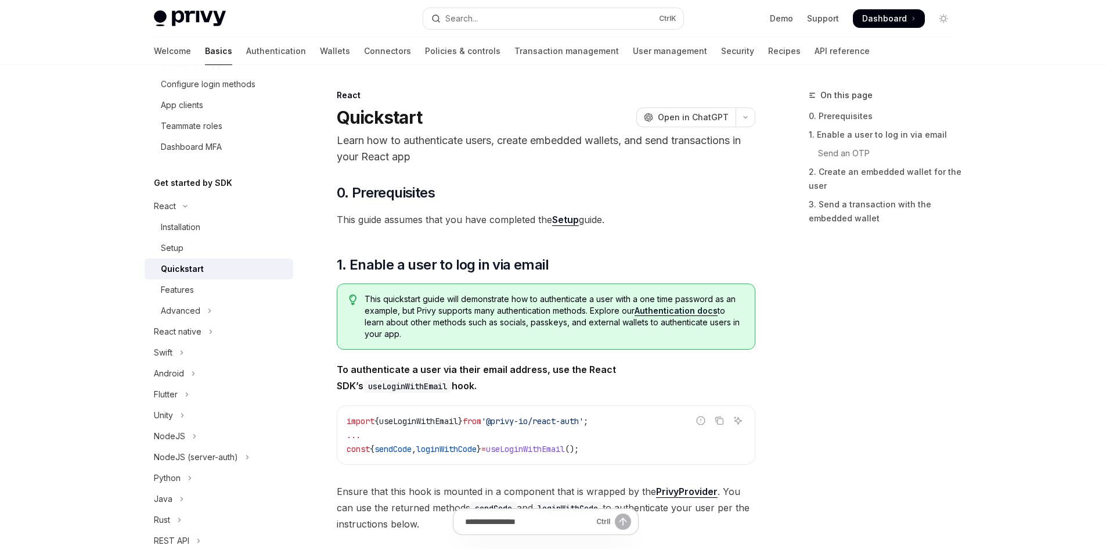
type textarea "*"
drag, startPoint x: 323, startPoint y: 114, endPoint x: 446, endPoint y: 135, distance: 125.4
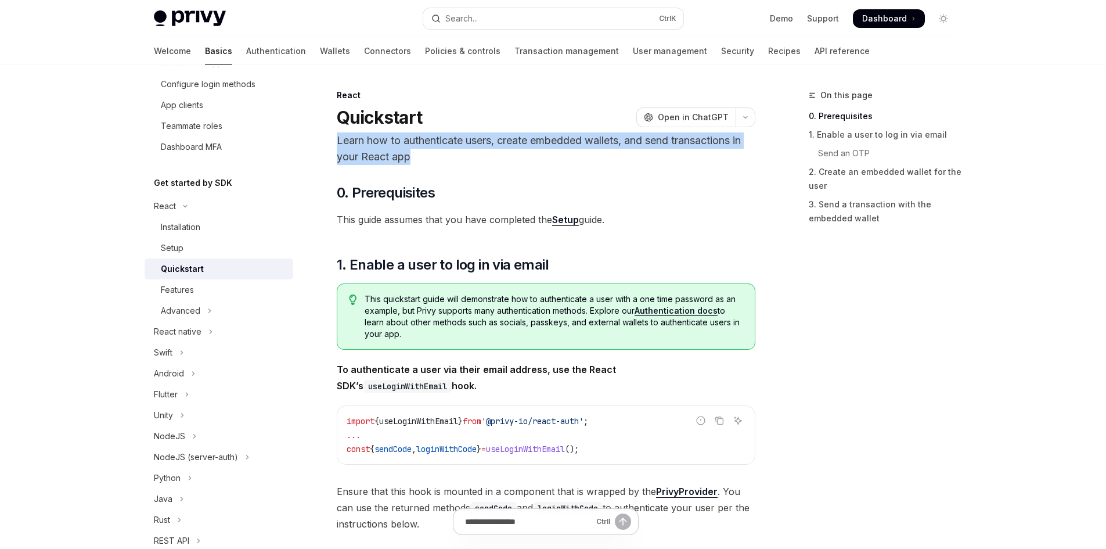
drag, startPoint x: 336, startPoint y: 138, endPoint x: 444, endPoint y: 157, distance: 109.8
click at [444, 157] on p "Learn how to authenticate users, create embedded wallets, and send transactions…" at bounding box center [546, 148] width 419 height 33
drag, startPoint x: 444, startPoint y: 157, endPoint x: 329, endPoint y: 135, distance: 117.7
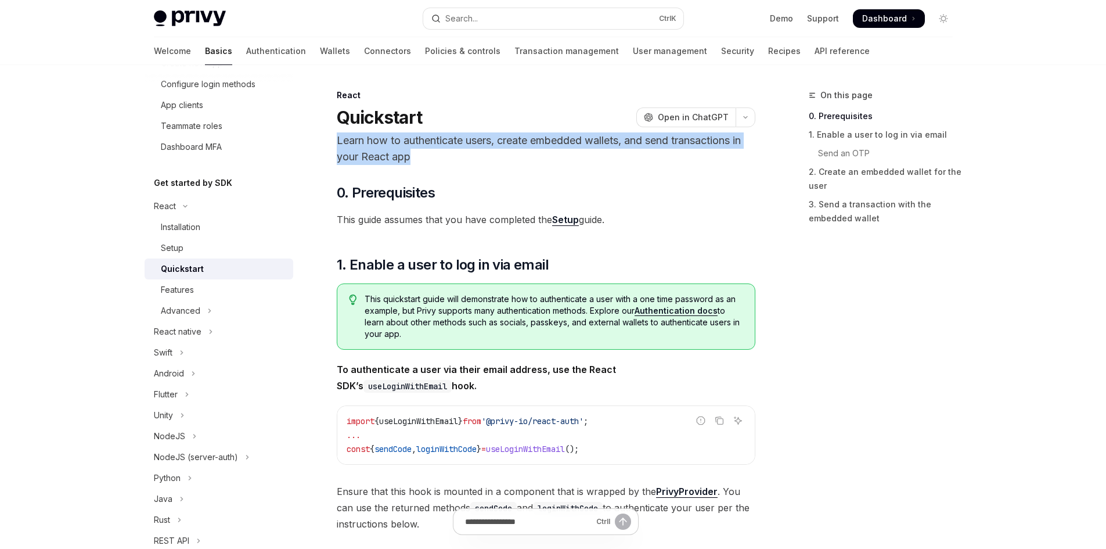
click at [604, 161] on p "Learn how to authenticate users, create embedded wallets, and send transactions…" at bounding box center [546, 148] width 419 height 33
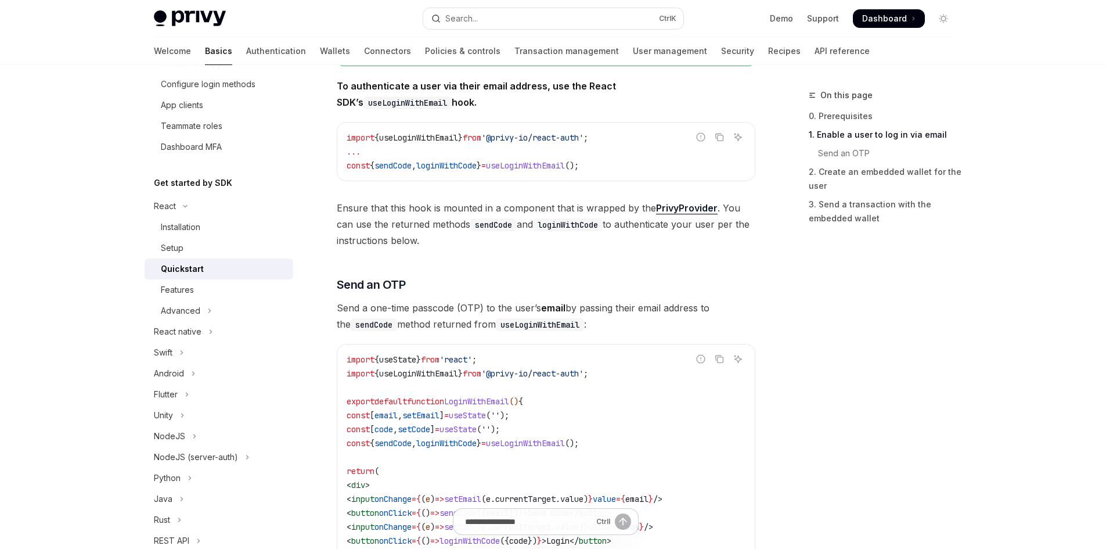
scroll to position [309, 0]
